Goal: Task Accomplishment & Management: Use online tool/utility

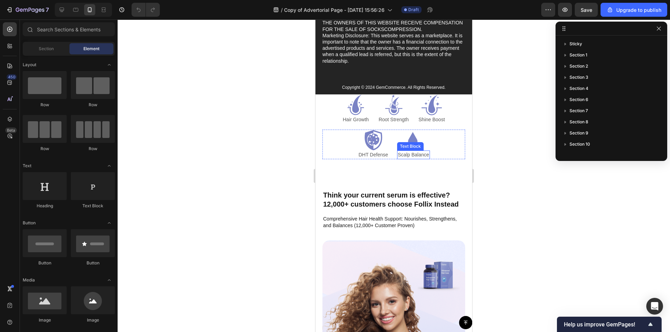
scroll to position [3925, 0]
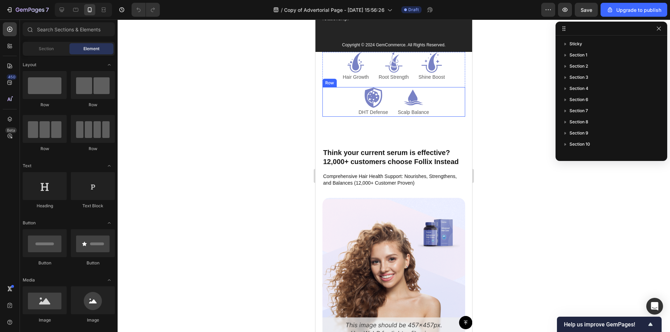
click at [450, 98] on div "Icon DHT Defense Text Block Icon Scalp Balance Text Block Row" at bounding box center [393, 102] width 143 height 30
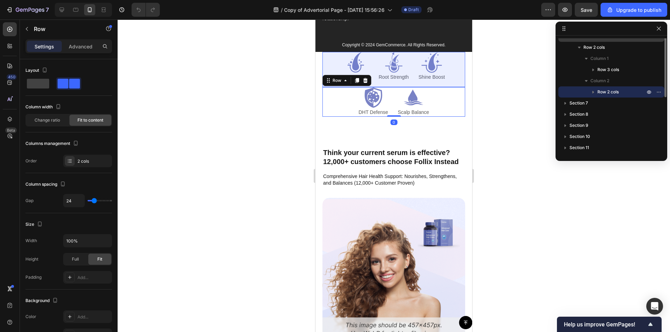
scroll to position [40, 0]
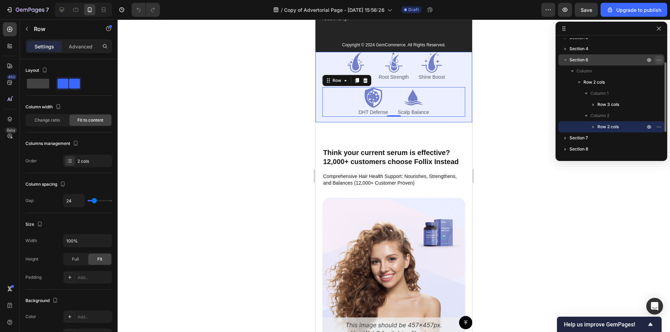
click at [660, 59] on icon "button" at bounding box center [659, 60] width 6 height 6
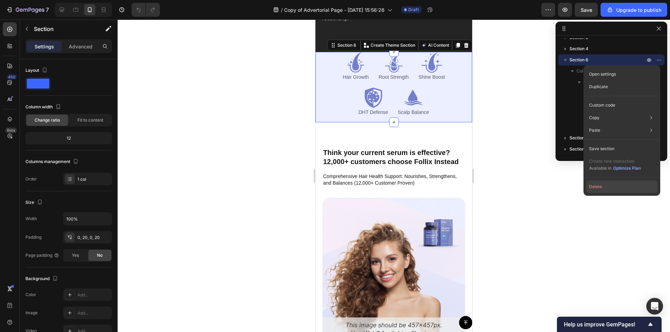
click at [609, 187] on button "Delete" at bounding box center [621, 187] width 71 height 13
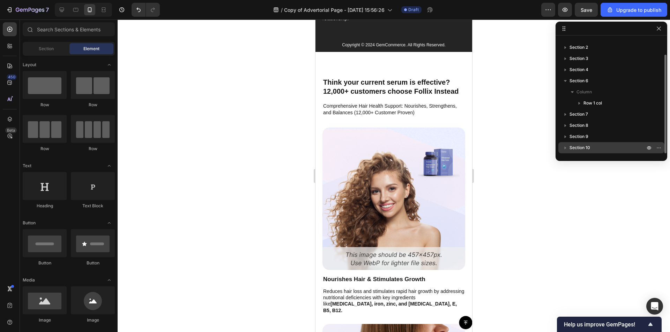
scroll to position [19, 0]
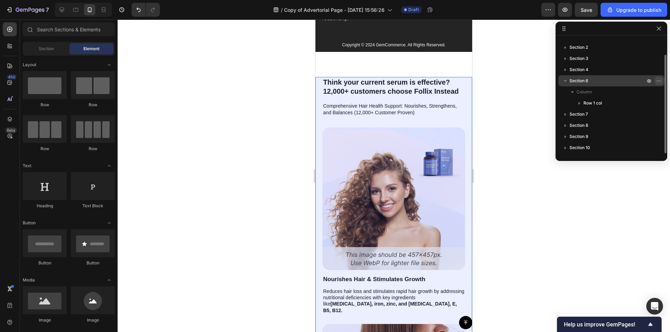
click at [660, 82] on icon "button" at bounding box center [659, 81] width 6 height 6
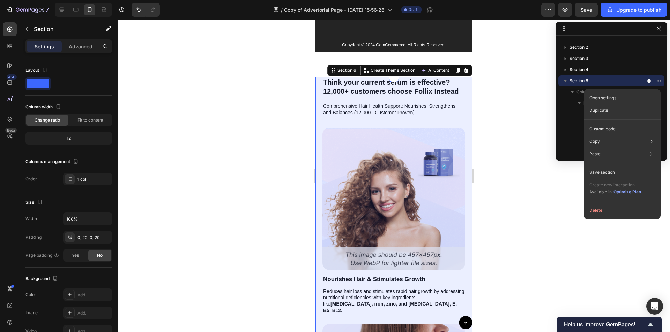
click at [601, 208] on button "Delete" at bounding box center [621, 210] width 71 height 13
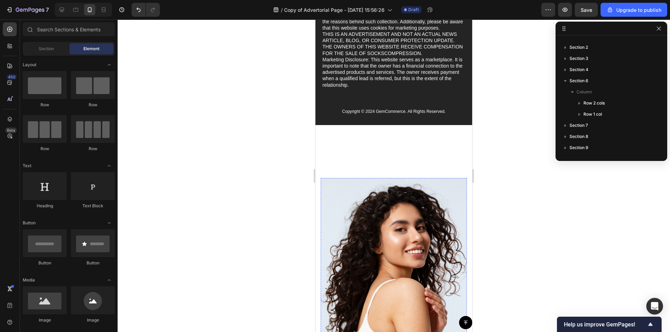
scroll to position [3853, 0]
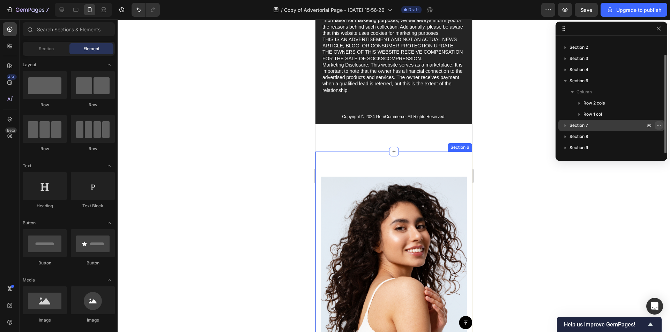
click at [656, 124] on icon "button" at bounding box center [659, 126] width 6 height 6
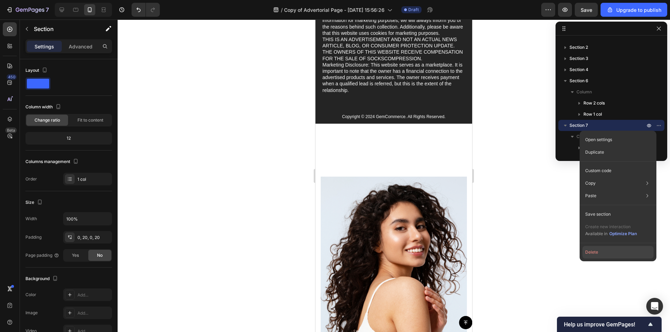
click at [616, 252] on button "Delete" at bounding box center [617, 252] width 71 height 13
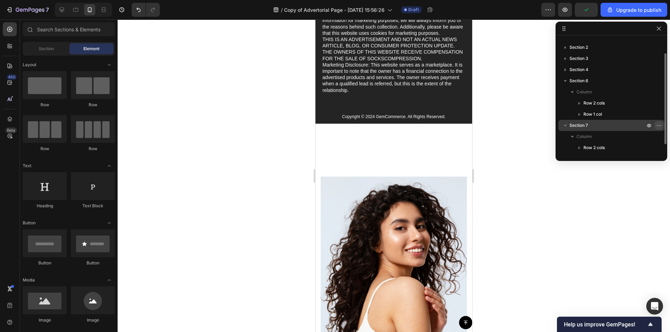
click at [658, 124] on icon "button" at bounding box center [659, 126] width 6 height 6
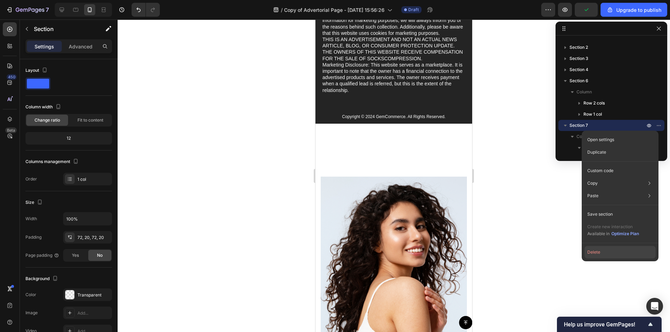
click at [610, 255] on button "Delete" at bounding box center [619, 252] width 71 height 13
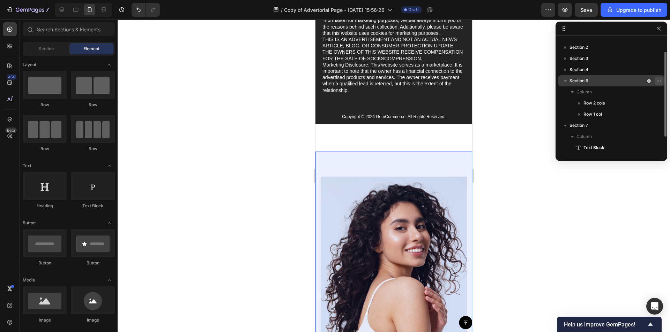
click at [657, 78] on icon "button" at bounding box center [659, 81] width 6 height 6
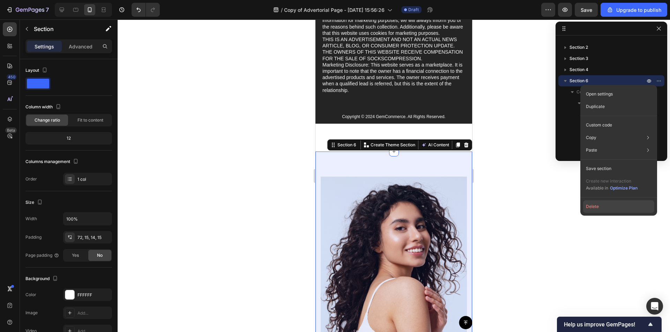
click at [602, 212] on button "Delete" at bounding box center [618, 207] width 71 height 13
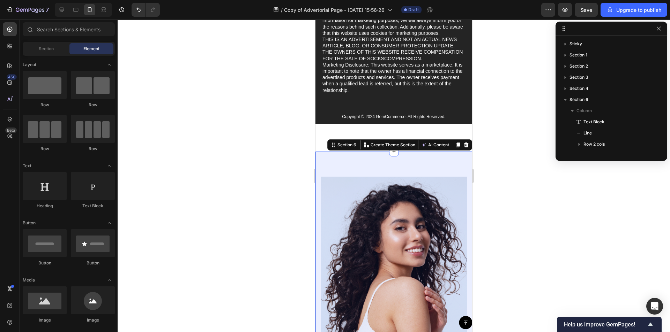
scroll to position [3831, 0]
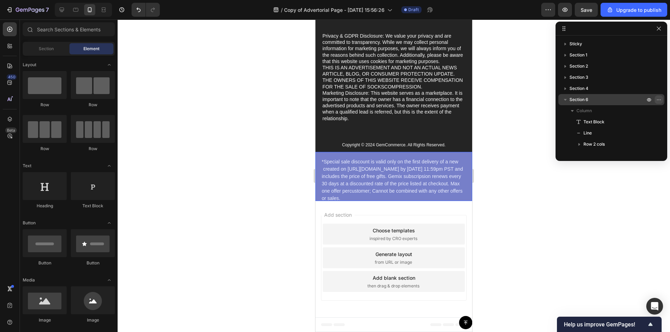
click at [659, 97] on icon "button" at bounding box center [659, 100] width 6 height 6
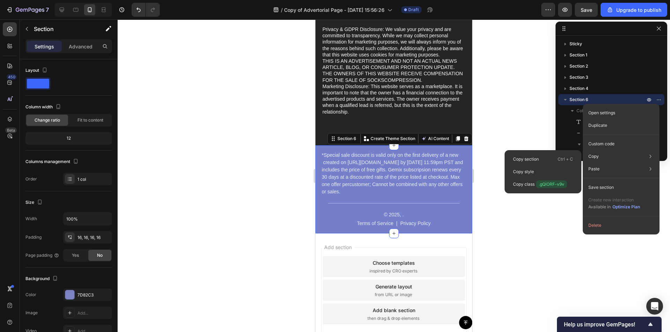
scroll to position [3853, 0]
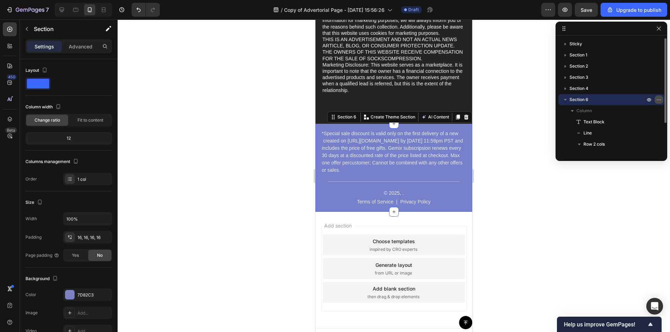
click at [658, 99] on icon "button" at bounding box center [659, 100] width 6 height 6
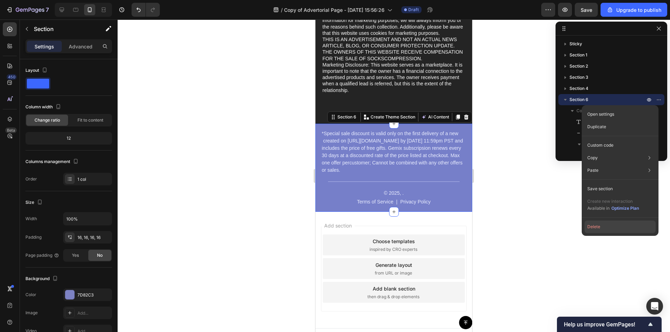
click at [596, 226] on button "Delete" at bounding box center [619, 227] width 71 height 13
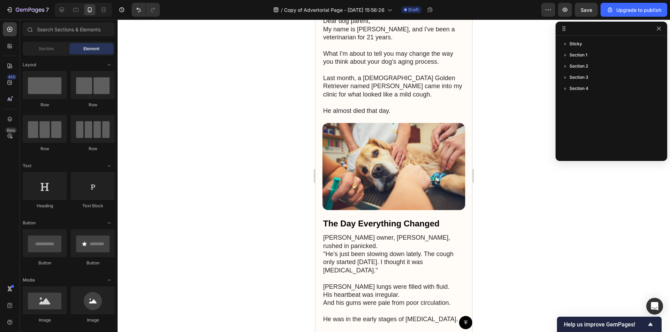
scroll to position [0, 0]
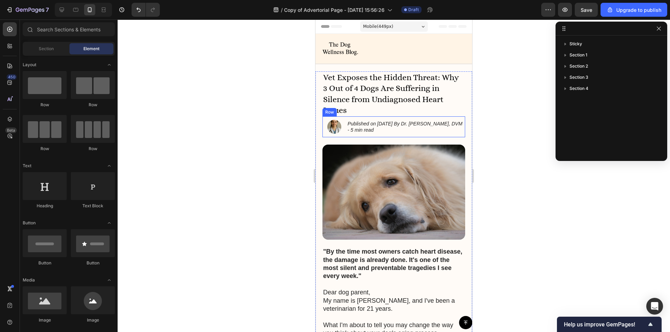
click at [341, 134] on div "Image Published on [DATE] By Dr. [PERSON_NAME], DVM - 5 min read Text Block Row" at bounding box center [393, 126] width 143 height 21
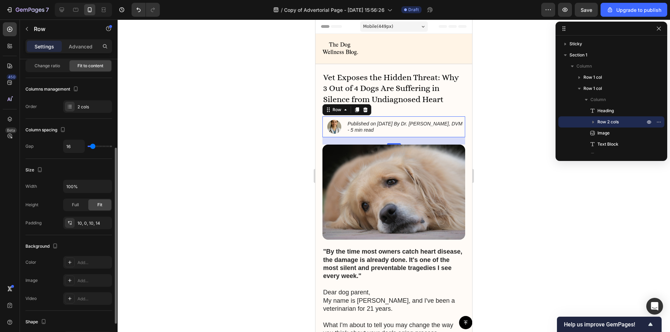
scroll to position [89, 0]
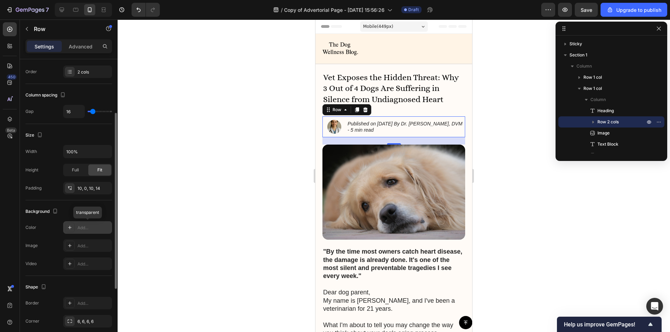
click at [67, 225] on icon at bounding box center [70, 228] width 6 height 6
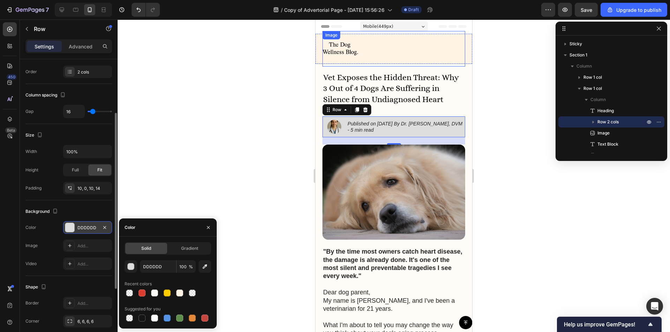
click at [404, 54] on div at bounding box center [393, 49] width 143 height 36
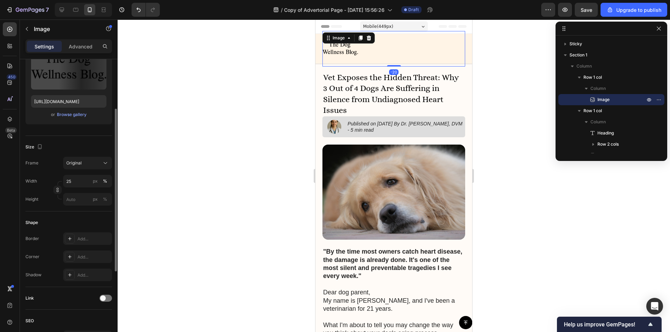
scroll to position [0, 0]
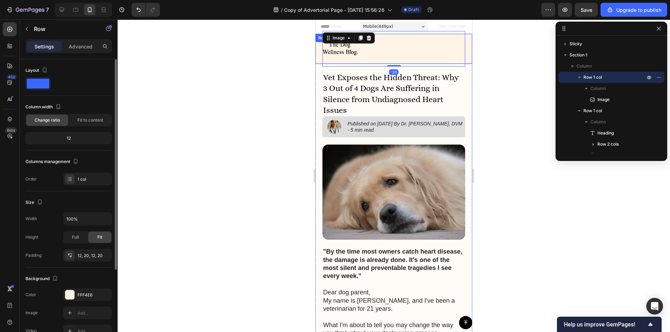
click at [320, 56] on div "Image -20 Row" at bounding box center [393, 49] width 157 height 30
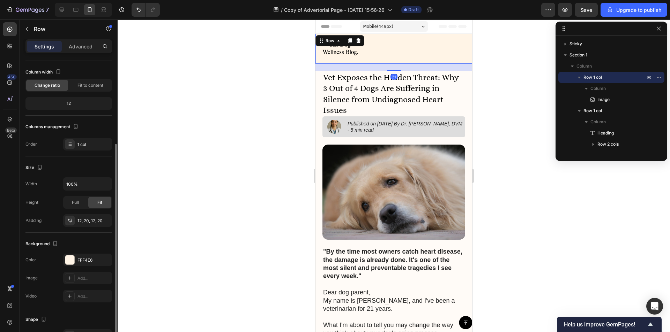
scroll to position [70, 0]
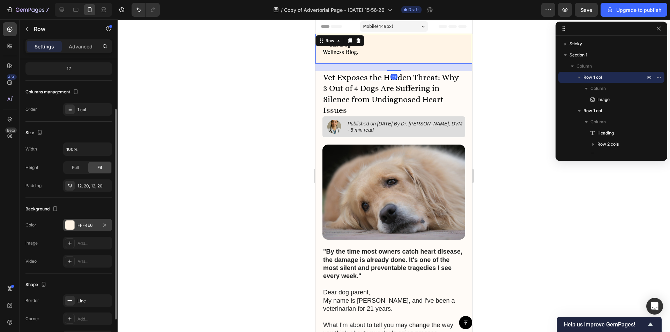
click at [85, 226] on div "FFF4E6" at bounding box center [87, 225] width 20 height 6
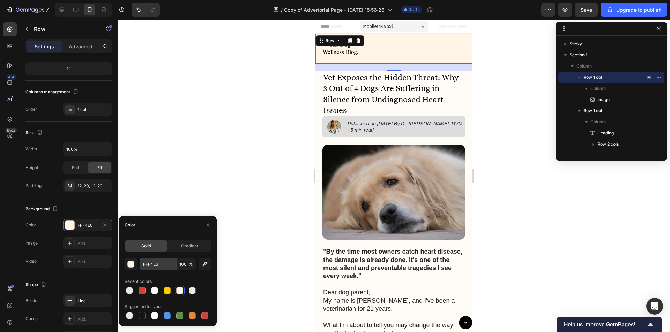
click at [161, 263] on input "FFF4E6" at bounding box center [158, 264] width 36 height 13
click at [209, 225] on icon "button" at bounding box center [208, 225] width 6 height 6
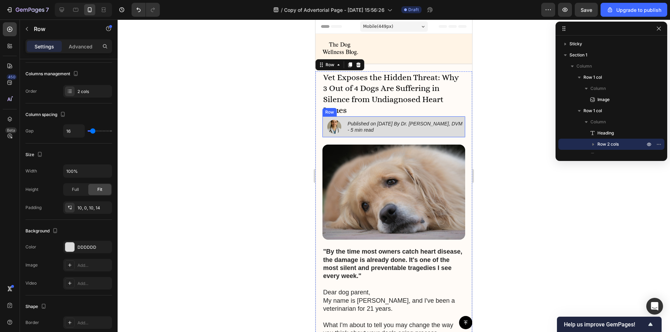
click at [362, 136] on div "Image Published on [DATE] By Dr. [PERSON_NAME], DVM - 5 min read Text Block Row" at bounding box center [393, 126] width 143 height 21
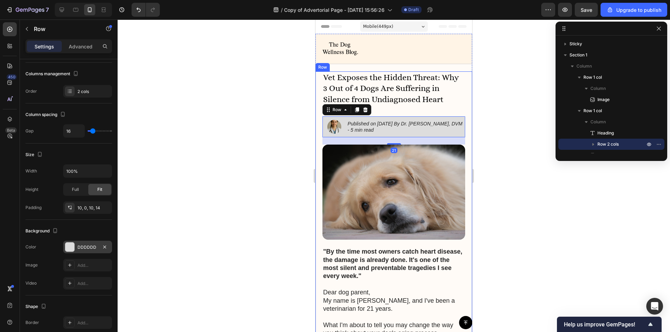
click at [83, 250] on div "DDDDDD" at bounding box center [87, 247] width 20 height 6
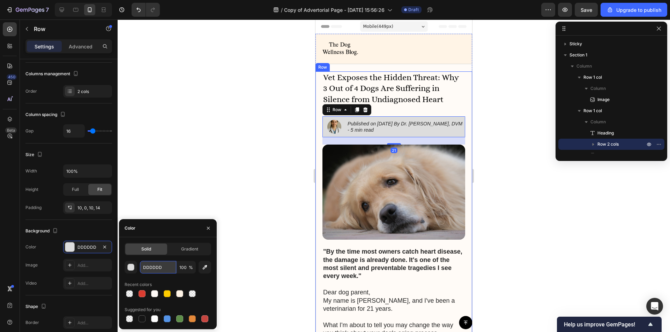
click at [152, 262] on input "DDDDDD" at bounding box center [158, 267] width 36 height 13
paste input "FFF4E6"
type input "FFF4E6"
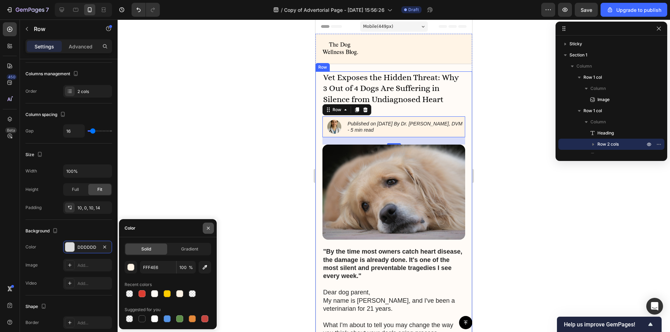
click at [209, 226] on icon "button" at bounding box center [208, 229] width 6 height 6
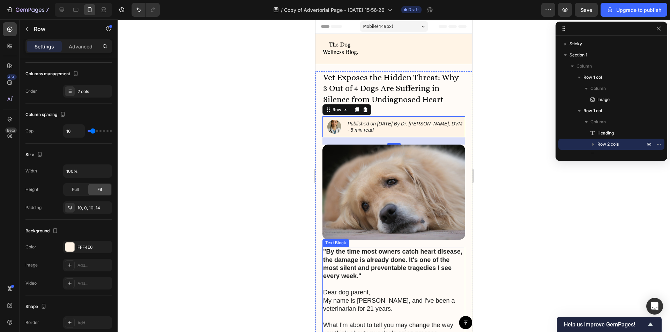
click at [374, 258] on strong ""By the time most owners catch heart disease, the damage is already done. It's …" at bounding box center [392, 263] width 139 height 31
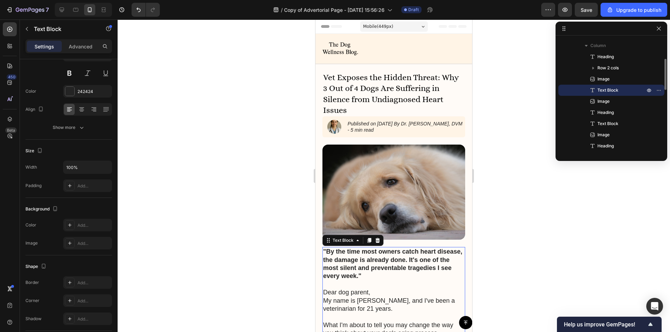
scroll to position [0, 0]
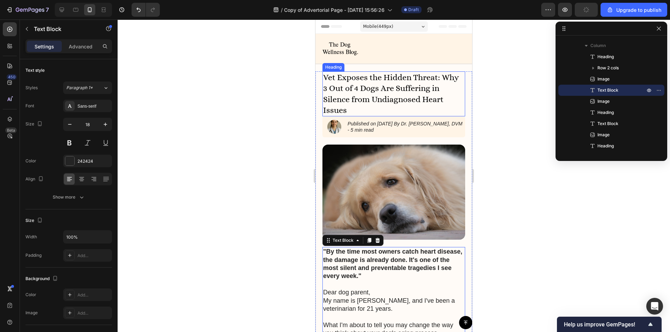
click at [399, 82] on h1 "Vet Exposes the Hidden Threat: Why 3 Out of 4 Dogs Are Suffering in Silence fro…" at bounding box center [393, 93] width 143 height 45
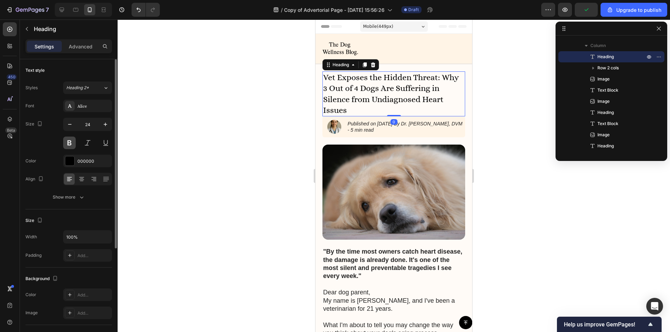
click at [69, 139] on button at bounding box center [69, 143] width 13 height 13
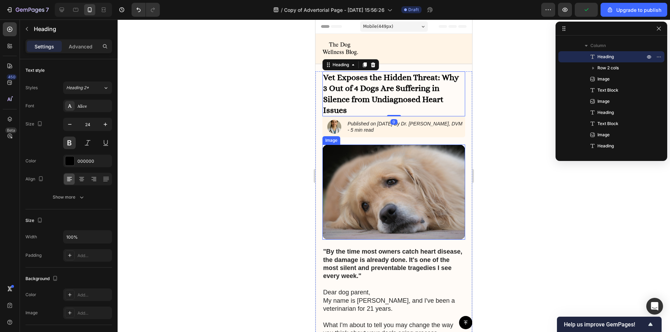
click at [452, 196] on img at bounding box center [393, 192] width 143 height 95
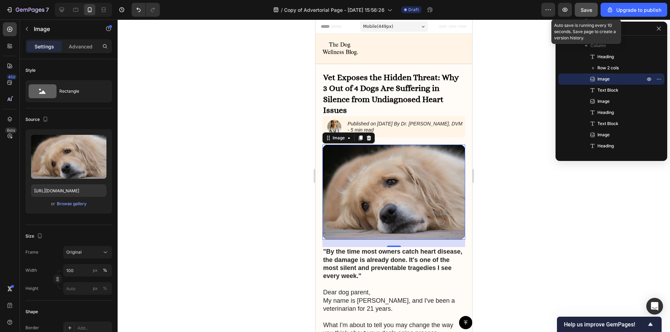
click at [585, 13] on span "Save" at bounding box center [586, 10] width 12 height 6
